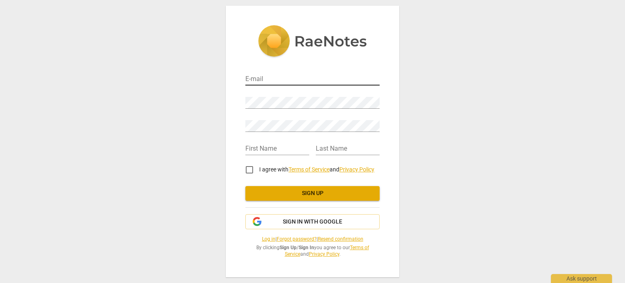
click at [306, 77] on input "email" at bounding box center [312, 80] width 134 height 12
type input "evelyn.givens54@gmail.com"
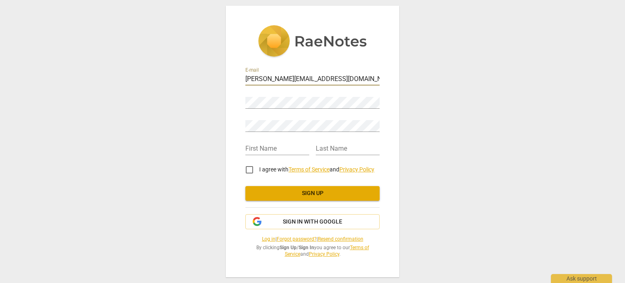
type input "Evelyn"
type input "Givens"
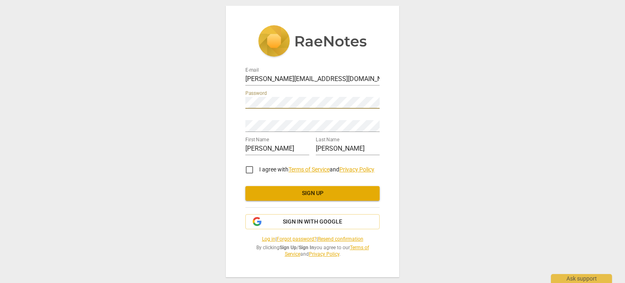
click at [214, 104] on div "E-mail evelyn.givens54@gmail.com Password Retype Password First Name Evelyn Las…" at bounding box center [312, 141] width 625 height 283
click at [244, 167] on input "I agree with Terms of Service and Privacy Policy" at bounding box center [250, 170] width 20 height 20
checkbox input "true"
click at [285, 222] on span "Sign in with Google" at bounding box center [312, 222] width 59 height 8
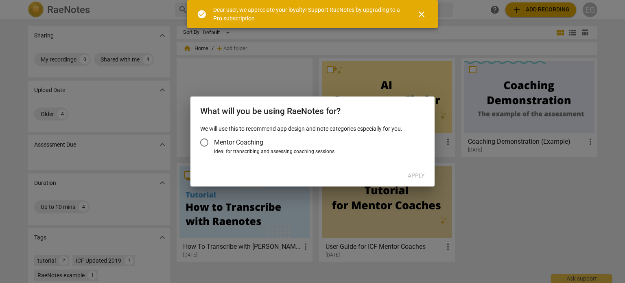
click at [226, 136] on label "Mentor Coaching" at bounding box center [308, 143] width 228 height 20
click at [214, 136] on input "Mentor Coaching" at bounding box center [204, 143] width 20 height 20
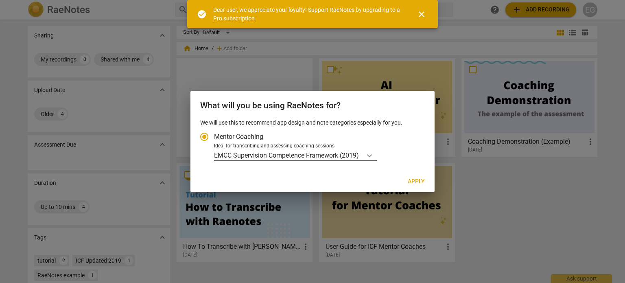
click at [368, 154] on icon "Account type" at bounding box center [369, 155] width 8 height 8
click at [0, 0] on input "Ideal for transcribing and assessing coaching sessions EMCC Supervision Compete…" at bounding box center [0, 0] width 0 height 0
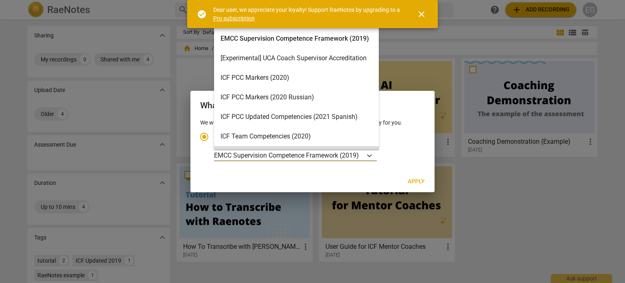
click at [342, 181] on div "Apply" at bounding box center [312, 181] width 241 height 15
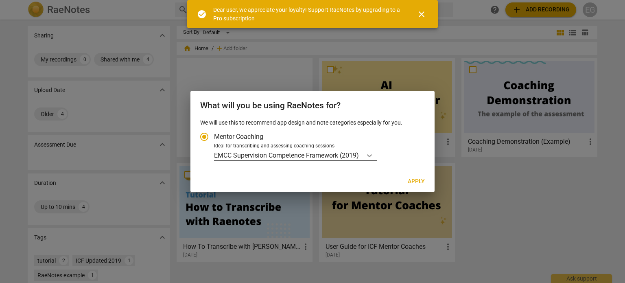
click at [377, 154] on div "Account type" at bounding box center [369, 155] width 15 height 12
click at [0, 0] on input "Ideal for transcribing and assessing coaching sessions EMCC Supervision Compete…" at bounding box center [0, 0] width 0 height 0
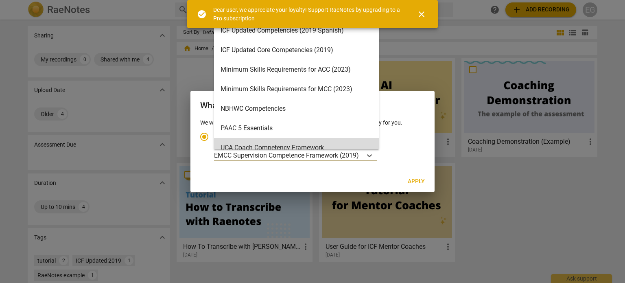
scroll to position [174, 0]
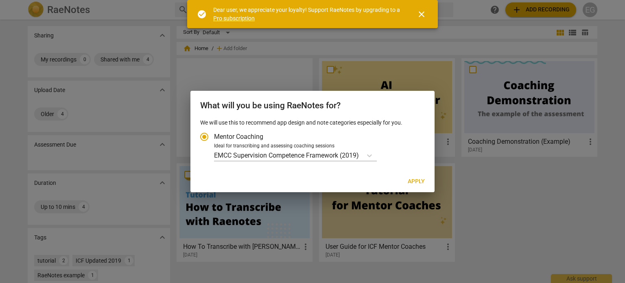
click at [420, 13] on span "close" at bounding box center [421, 14] width 10 height 10
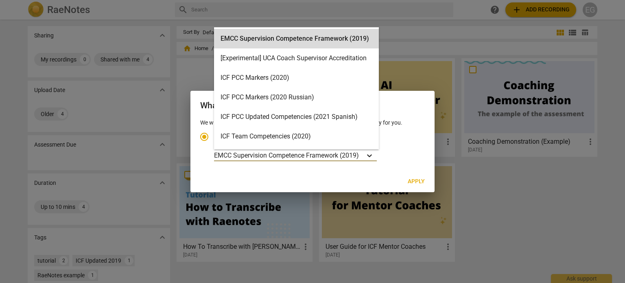
click at [364, 157] on div "Account type" at bounding box center [369, 155] width 15 height 12
click at [0, 0] on input "Ideal for transcribing and assessing coaching sessions 15 results available. Us…" at bounding box center [0, 0] width 0 height 0
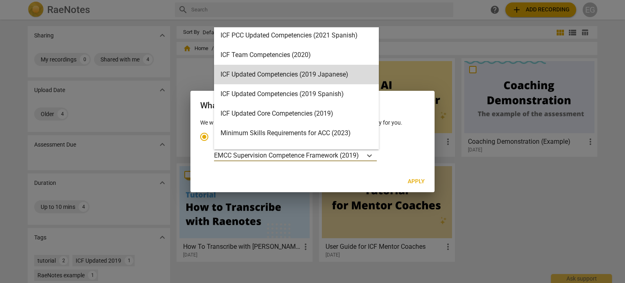
scroll to position [0, 0]
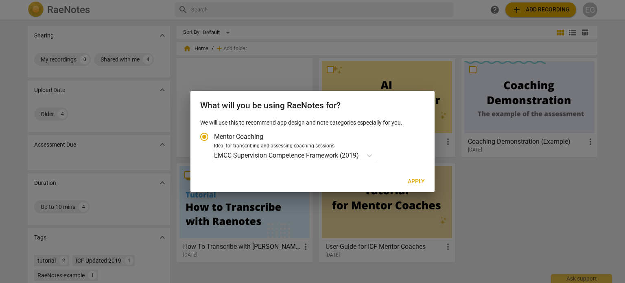
click at [408, 139] on label "Mentor Coaching" at bounding box center [308, 137] width 228 height 20
click at [214, 139] on input "Mentor Coaching" at bounding box center [204, 137] width 20 height 20
click at [370, 156] on icon "Account type" at bounding box center [369, 155] width 5 height 3
click at [0, 0] on input "Ideal for transcribing and assessing coaching sessions EMCC Supervision Compete…" at bounding box center [0, 0] width 0 height 0
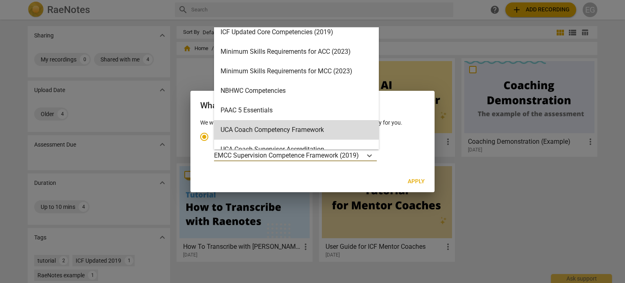
scroll to position [174, 0]
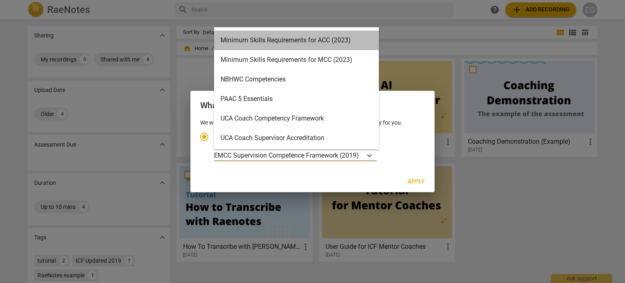
click at [327, 42] on div "Minimum Skills Requirements for ACC (2023)" at bounding box center [296, 41] width 165 height 20
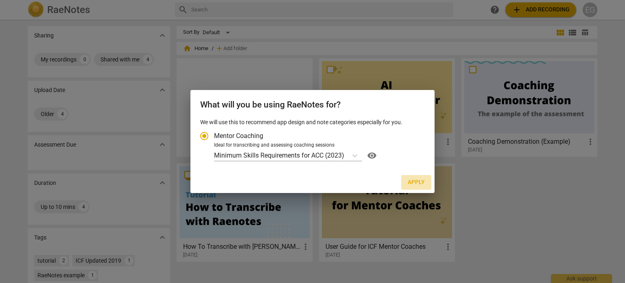
click at [420, 178] on span "Apply" at bounding box center [416, 182] width 17 height 8
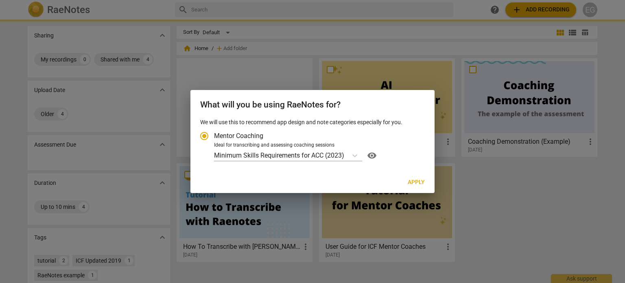
radio input "false"
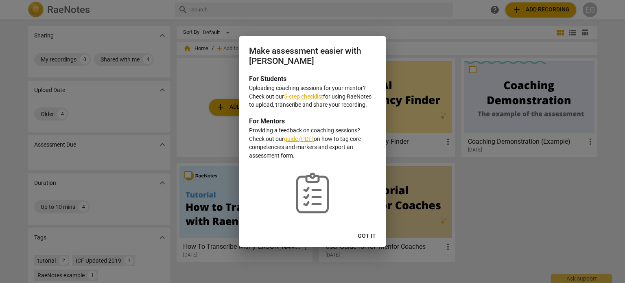
click at [368, 240] on span "Got it" at bounding box center [366, 236] width 18 height 8
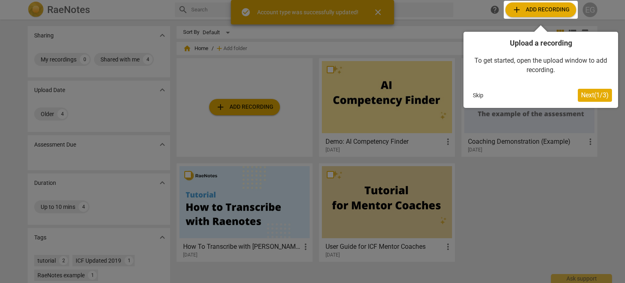
click at [483, 202] on div at bounding box center [312, 141] width 625 height 283
click at [586, 94] on span "Next ( 1 / 3 )" at bounding box center [595, 95] width 28 height 8
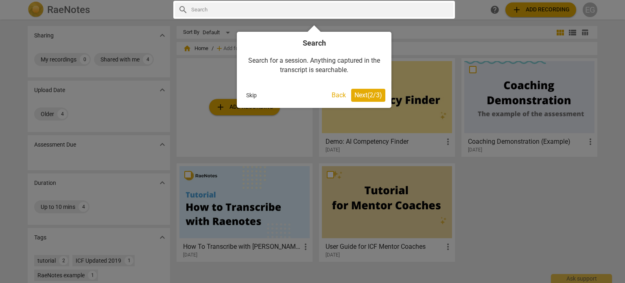
click at [365, 95] on span "Next ( 2 / 3 )" at bounding box center [368, 95] width 28 height 8
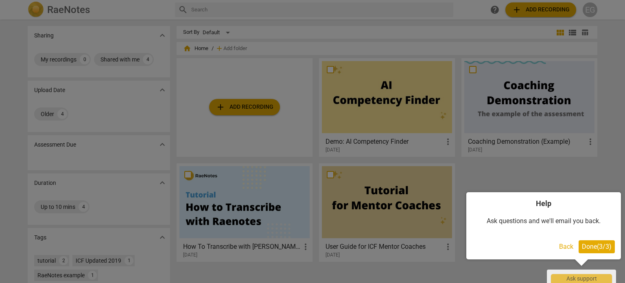
click at [596, 246] on span "Done ( 3 / 3 )" at bounding box center [597, 246] width 30 height 8
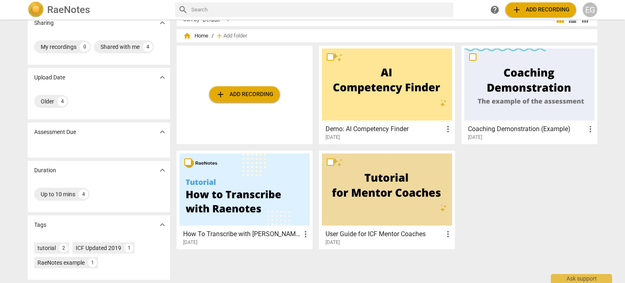
scroll to position [0, 0]
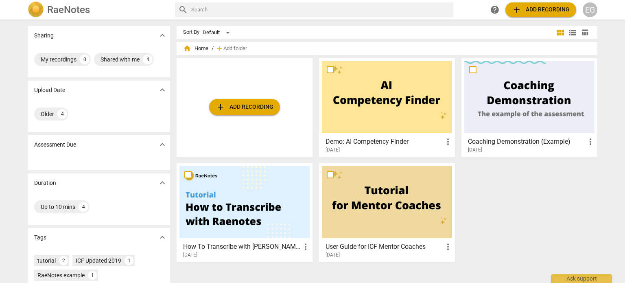
click at [239, 205] on div at bounding box center [244, 202] width 130 height 72
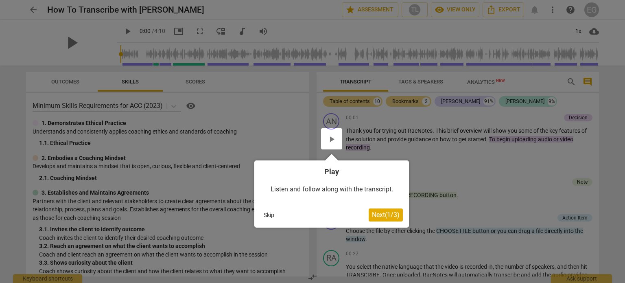
click at [377, 196] on div "Listen and follow along with the transcript." at bounding box center [331, 189] width 142 height 25
click at [388, 215] on span "Next ( 1 / 3 )" at bounding box center [386, 215] width 28 height 8
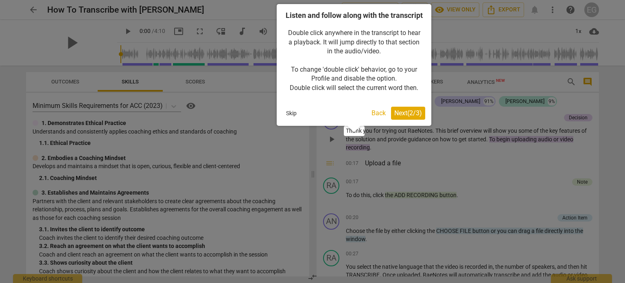
click at [403, 117] on span "Next ( 2 / 3 )" at bounding box center [408, 113] width 28 height 8
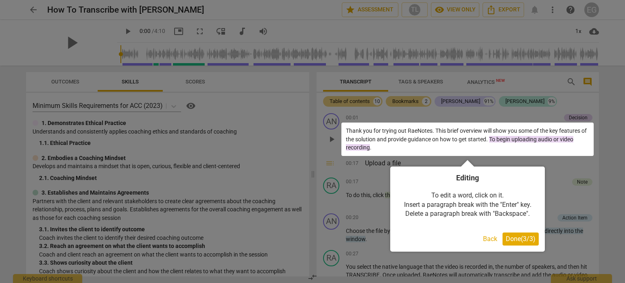
click at [516, 235] on button "Done ( 3 / 3 )" at bounding box center [520, 238] width 36 height 13
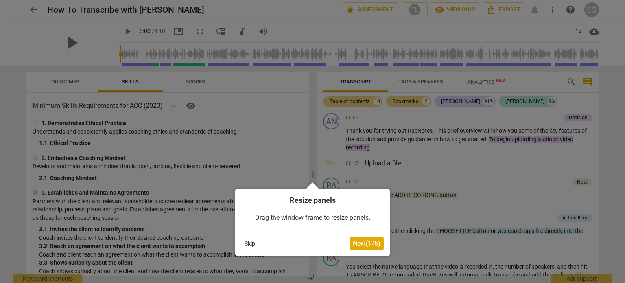
click at [516, 234] on div at bounding box center [312, 141] width 625 height 283
click at [364, 238] on button "Next ( 1 / 6 )" at bounding box center [366, 243] width 34 height 13
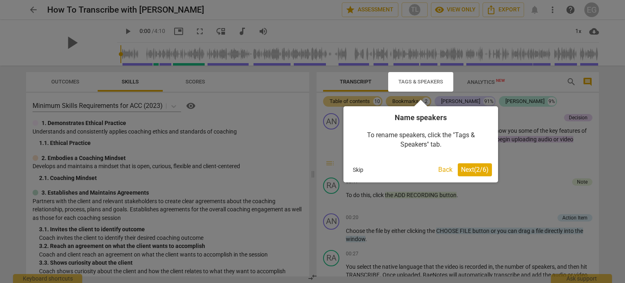
click at [469, 172] on span "Next ( 2 / 6 )" at bounding box center [475, 170] width 28 height 8
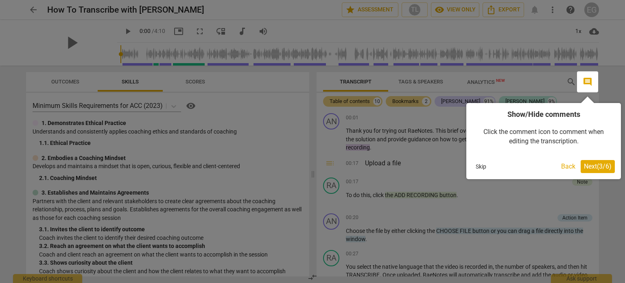
click at [604, 166] on span "Next ( 3 / 6 )" at bounding box center [598, 166] width 28 height 8
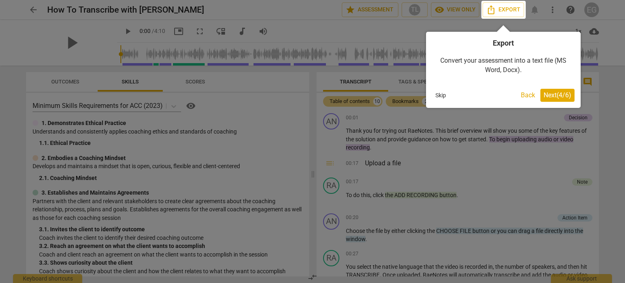
click at [556, 85] on div "Export Convert your assessment into a text file (MS Word, Docx). Skip Back Next…" at bounding box center [503, 70] width 155 height 76
click at [404, 44] on div at bounding box center [312, 141] width 625 height 283
click at [402, 24] on div at bounding box center [312, 141] width 625 height 283
click at [559, 95] on span "Next ( 4 / 6 )" at bounding box center [557, 95] width 28 height 8
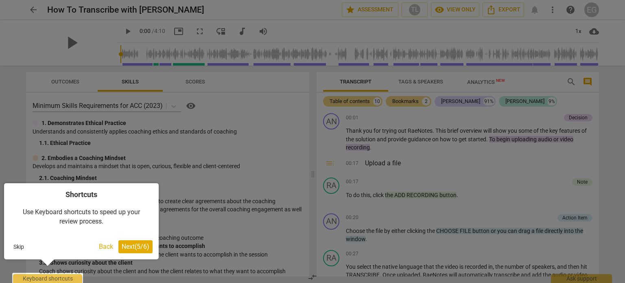
click at [136, 246] on span "Next ( 5 / 6 )" at bounding box center [136, 246] width 28 height 8
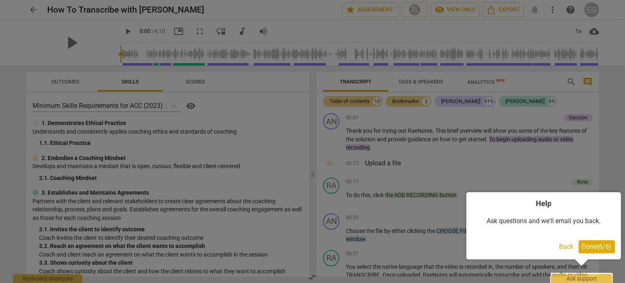
click at [602, 244] on span "Done ( 6 / 6 )" at bounding box center [597, 246] width 30 height 8
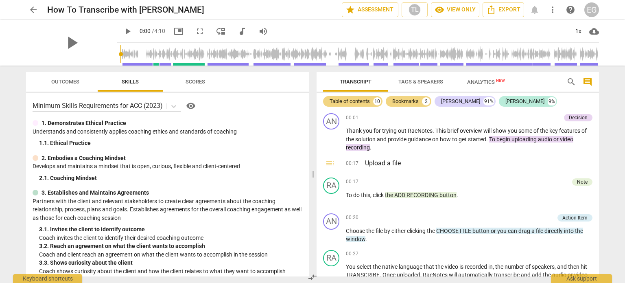
click at [26, 11] on span "arrow_back" at bounding box center [33, 10] width 15 height 10
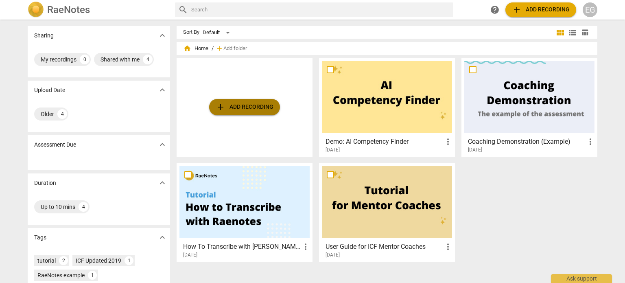
click at [264, 106] on span "add Add recording" at bounding box center [245, 107] width 58 height 10
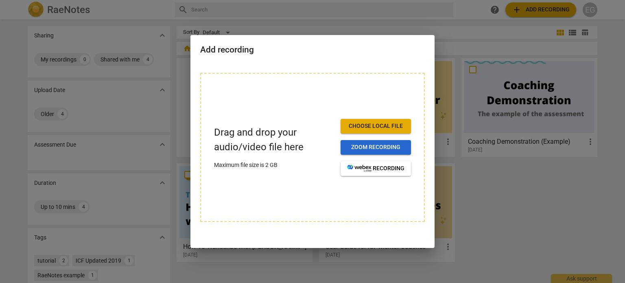
click at [368, 149] on span "Zoom recording" at bounding box center [375, 147] width 57 height 8
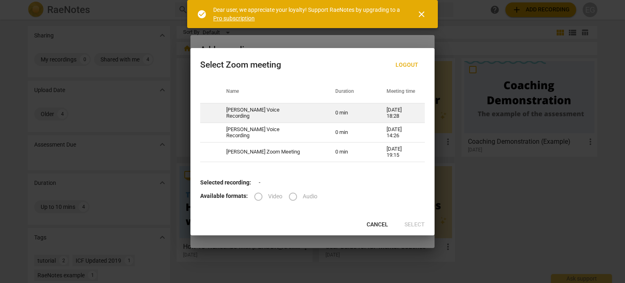
click at [261, 113] on td "Evelyn Givens's Voice Recording" at bounding box center [270, 113] width 109 height 20
radio input "true"
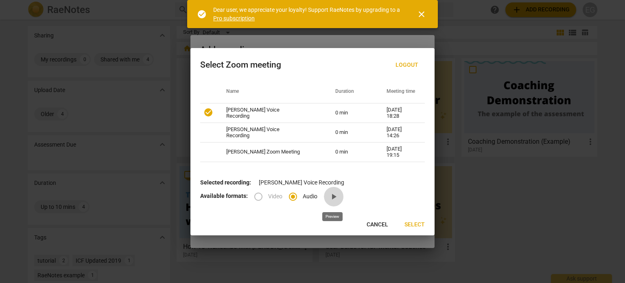
click at [333, 201] on span "play_arrow" at bounding box center [334, 197] width 10 height 10
click at [416, 221] on span "Select" at bounding box center [414, 224] width 20 height 8
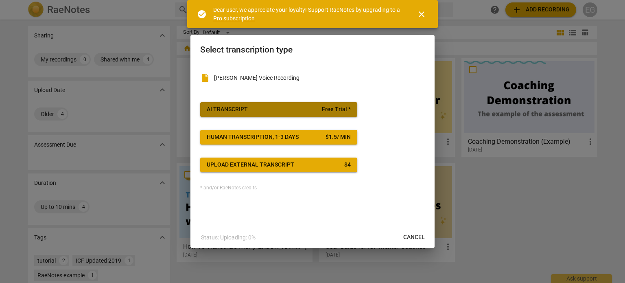
click at [299, 109] on span "AI Transcript Free Trial *" at bounding box center [279, 109] width 144 height 8
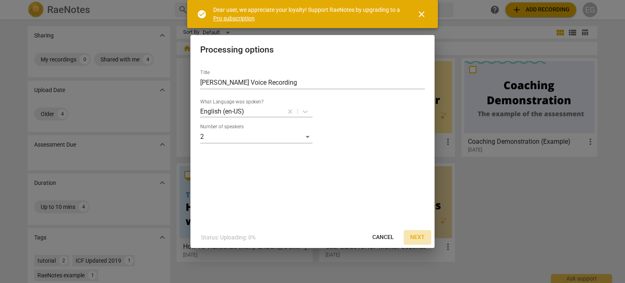
drag, startPoint x: 423, startPoint y: 237, endPoint x: 412, endPoint y: 238, distance: 11.0
click at [412, 238] on span "Next" at bounding box center [417, 237] width 15 height 8
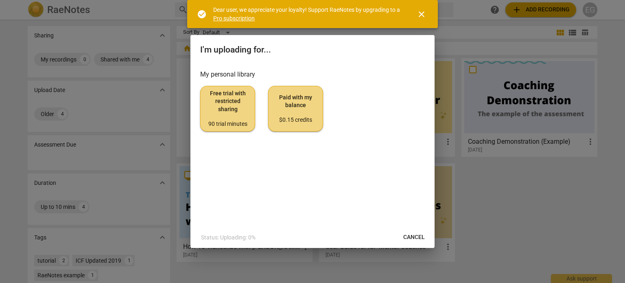
drag, startPoint x: 226, startPoint y: 151, endPoint x: 270, endPoint y: 188, distance: 57.7
click at [270, 188] on div "My personal library Free trial with restricted sharing 90 trial minutes Paid wi…" at bounding box center [312, 144] width 244 height 163
click at [222, 115] on span "Free trial with restricted sharing 90 trial minutes" at bounding box center [227, 108] width 41 height 38
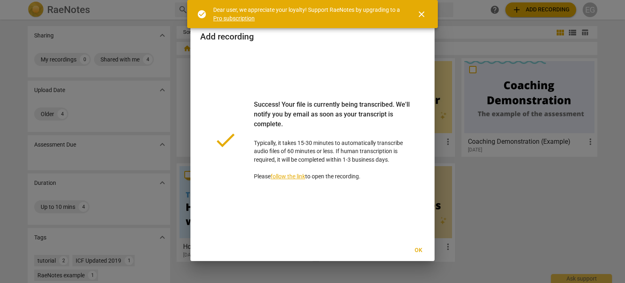
click at [418, 246] on span "Ok" at bounding box center [418, 250] width 13 height 8
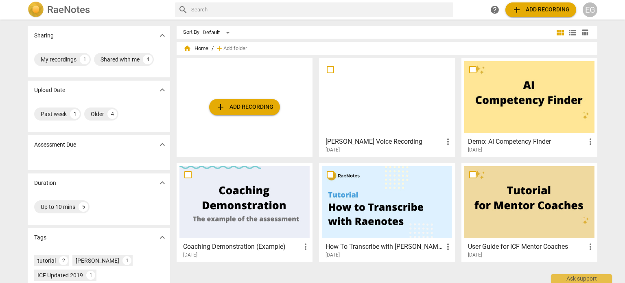
click at [56, 11] on h2 "RaeNotes" at bounding box center [68, 9] width 43 height 11
click at [595, 12] on div "EG" at bounding box center [589, 9] width 15 height 15
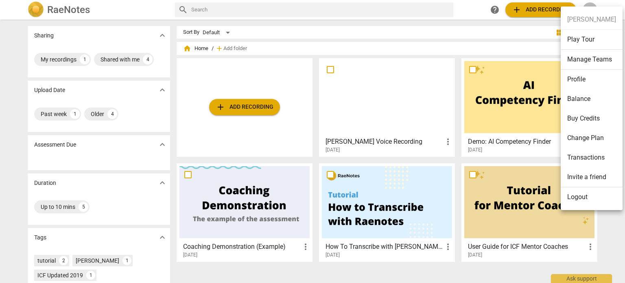
click at [581, 142] on li "Change Plan" at bounding box center [591, 138] width 62 height 20
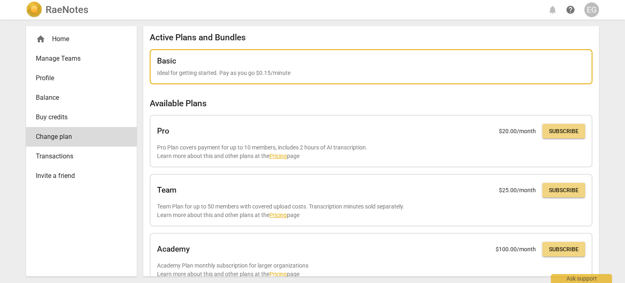
click at [225, 73] on p "Ideal for getting started. Pay as you go $0.15/minute" at bounding box center [371, 73] width 428 height 9
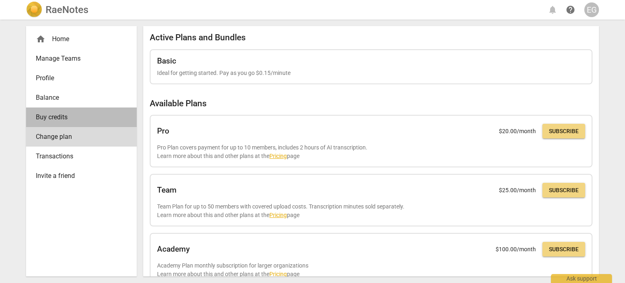
click at [36, 114] on span "Buy credits" at bounding box center [78, 117] width 85 height 10
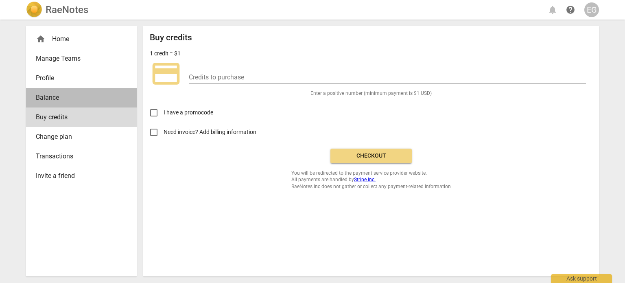
click at [49, 95] on span "Balance" at bounding box center [78, 98] width 85 height 10
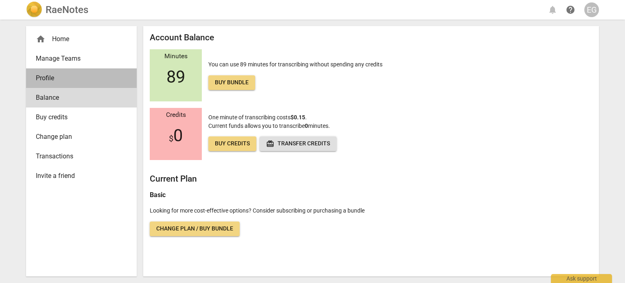
click at [41, 74] on span "Profile" at bounding box center [78, 78] width 85 height 10
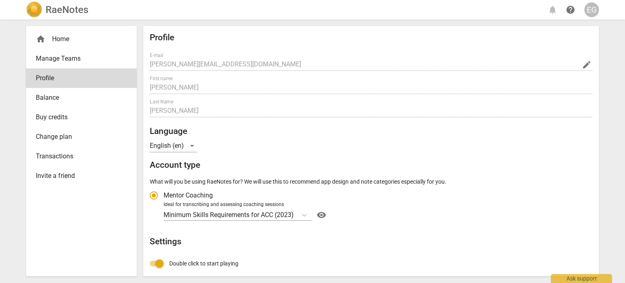
radio input "false"
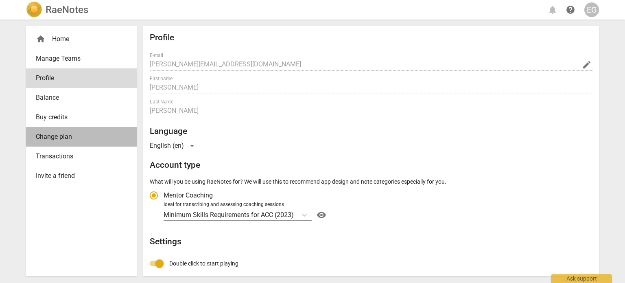
click at [62, 136] on span "Change plan" at bounding box center [78, 137] width 85 height 10
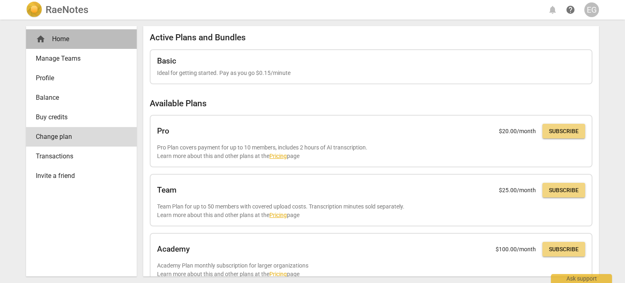
click at [59, 37] on div "home Home" at bounding box center [78, 39] width 85 height 10
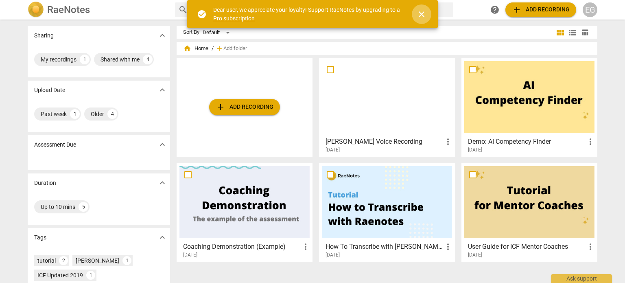
click at [425, 14] on span "close" at bounding box center [421, 14] width 10 height 10
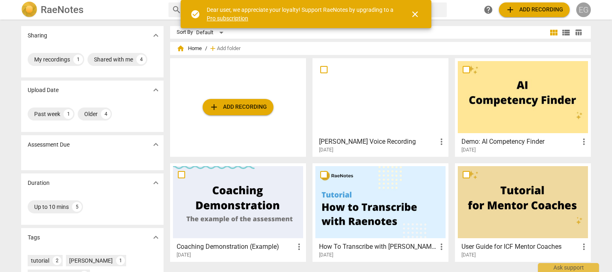
click at [587, 9] on div "EG" at bounding box center [583, 9] width 15 height 15
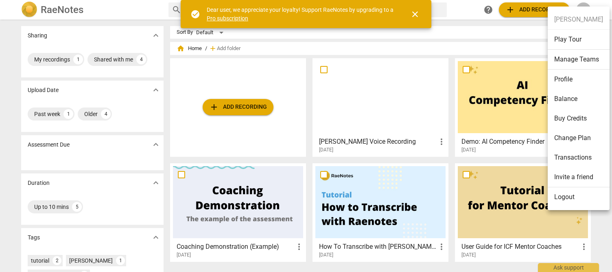
click at [567, 98] on li "Balance" at bounding box center [578, 99] width 62 height 20
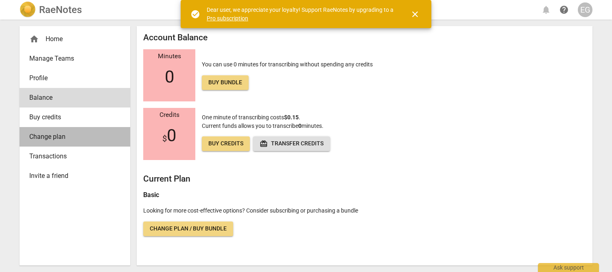
click at [49, 140] on span "Change plan" at bounding box center [71, 137] width 85 height 10
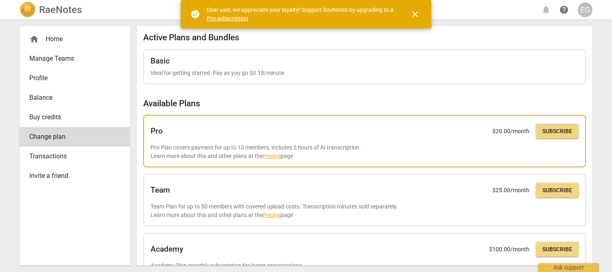
click at [269, 155] on link "Pricing" at bounding box center [271, 156] width 17 height 7
